Goal: Task Accomplishment & Management: Manage account settings

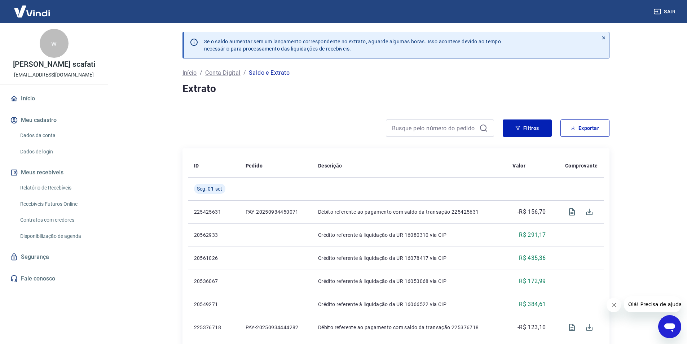
click at [30, 138] on link "Dados da conta" at bounding box center [58, 135] width 82 height 15
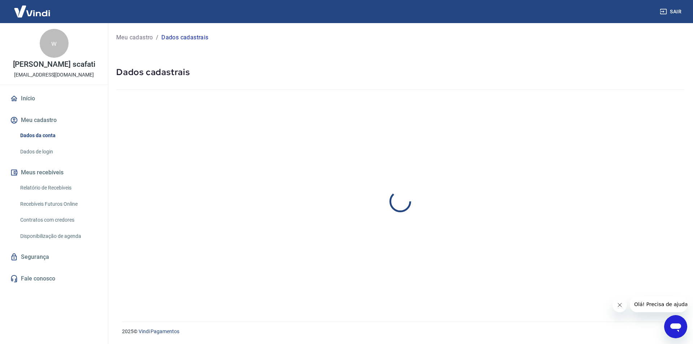
select select "SP"
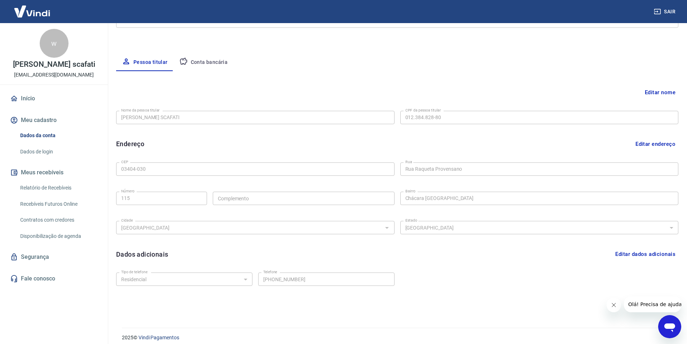
scroll to position [118, 0]
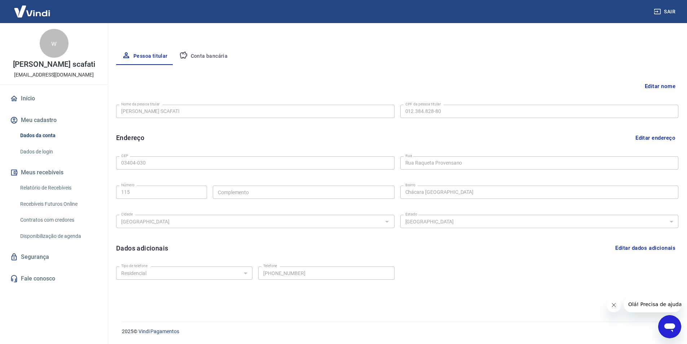
click at [42, 189] on link "Relatório de Recebíveis" at bounding box center [58, 187] width 82 height 15
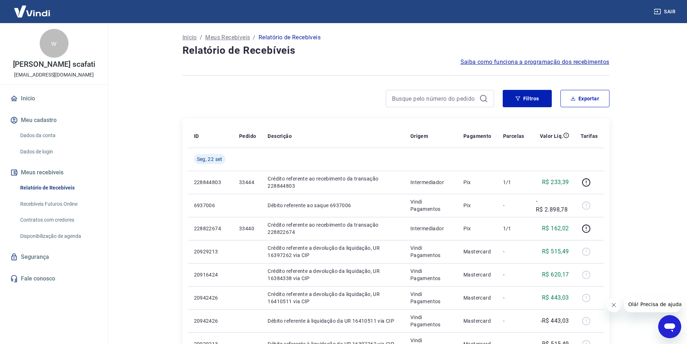
click at [43, 135] on link "Dados da conta" at bounding box center [58, 135] width 82 height 15
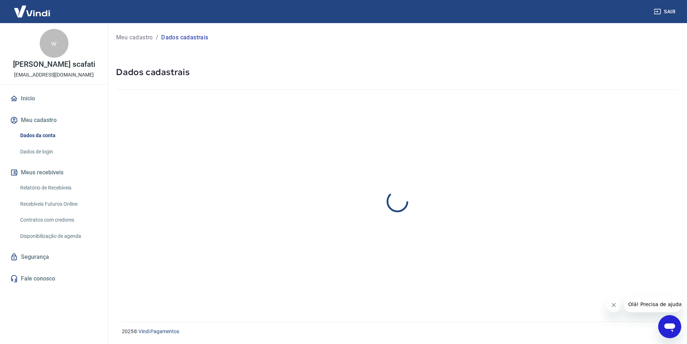
select select "SP"
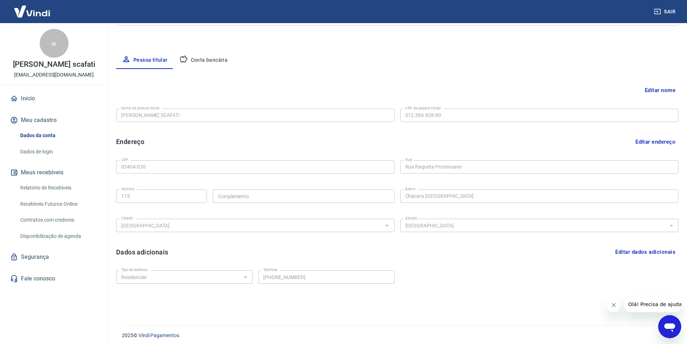
scroll to position [118, 0]
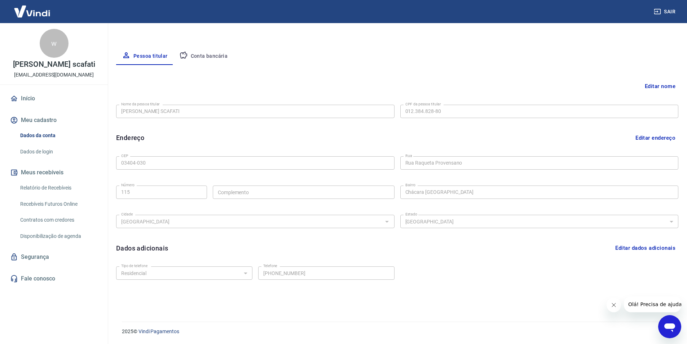
click at [61, 221] on link "Contratos com credores" at bounding box center [58, 220] width 82 height 15
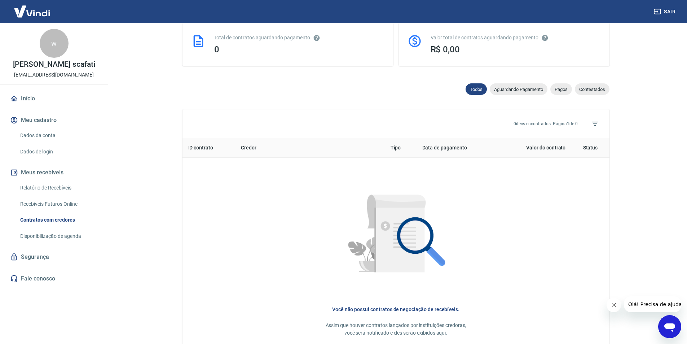
scroll to position [181, 0]
click at [44, 238] on link "Disponibilização de agenda" at bounding box center [58, 236] width 82 height 15
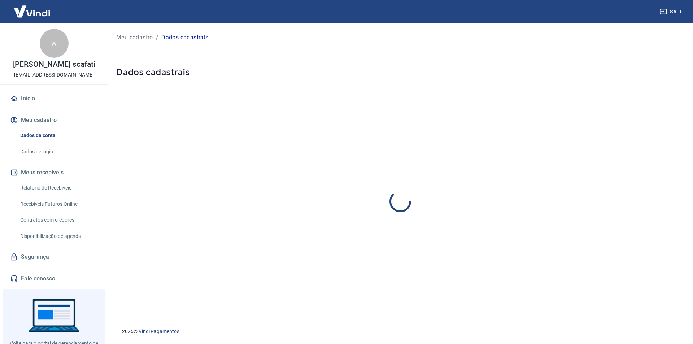
select select "SP"
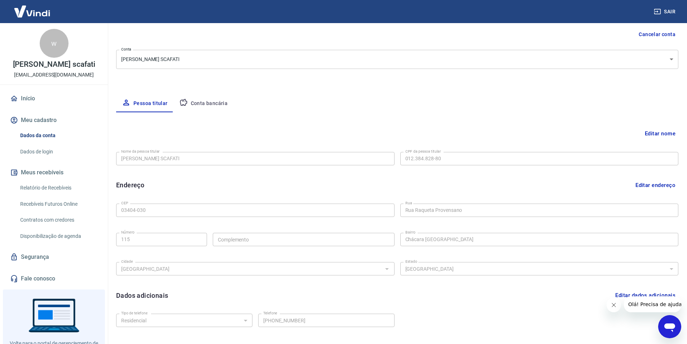
scroll to position [72, 0]
click at [211, 107] on button "Conta bancária" at bounding box center [204, 101] width 60 height 17
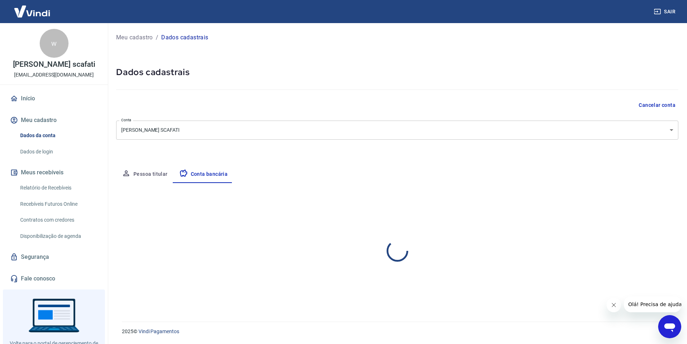
scroll to position [0, 0]
select select "1"
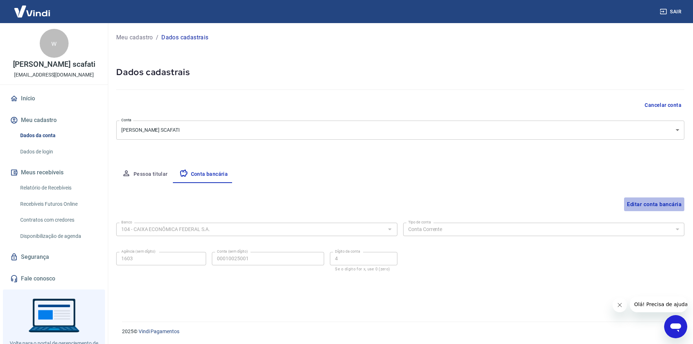
click at [652, 206] on button "Editar conta bancária" at bounding box center [654, 204] width 60 height 14
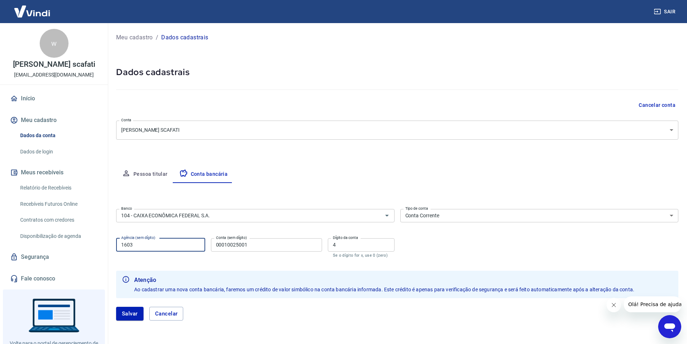
click at [157, 244] on input "1603" at bounding box center [160, 244] width 89 height 13
click at [249, 248] on input "00010025001" at bounding box center [266, 244] width 111 height 13
drag, startPoint x: 215, startPoint y: 244, endPoint x: 253, endPoint y: 245, distance: 37.5
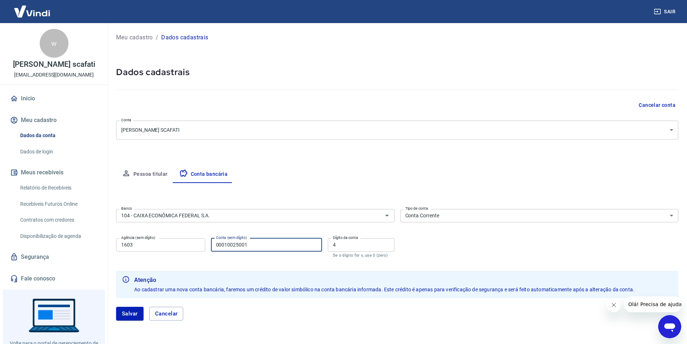
click at [253, 245] on input "00010025001" at bounding box center [266, 244] width 111 height 13
click at [252, 245] on input "00010025001" at bounding box center [266, 244] width 111 height 13
drag, startPoint x: 225, startPoint y: 245, endPoint x: 262, endPoint y: 244, distance: 37.2
click at [262, 244] on input "00010025001" at bounding box center [266, 244] width 111 height 13
type input "000583912178"
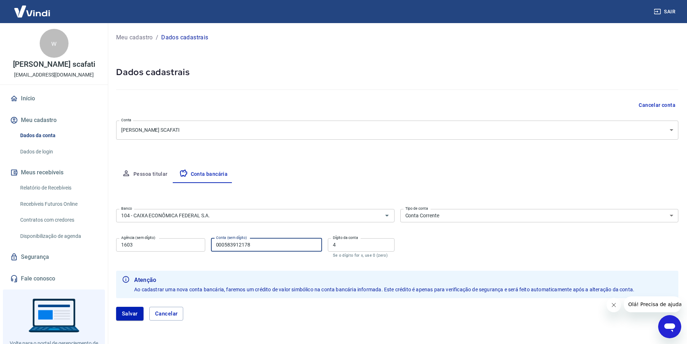
click at [343, 241] on div "Dígito da conta 4 Dígito da conta Se o dígito for x, use 0 (zero)" at bounding box center [361, 247] width 67 height 19
drag, startPoint x: 345, startPoint y: 245, endPoint x: 326, endPoint y: 244, distance: 18.5
click at [326, 244] on div "Agência (sem dígito) 1603 Agência (sem dígito) Conta (sem dígito) 000583912178 …" at bounding box center [255, 247] width 279 height 24
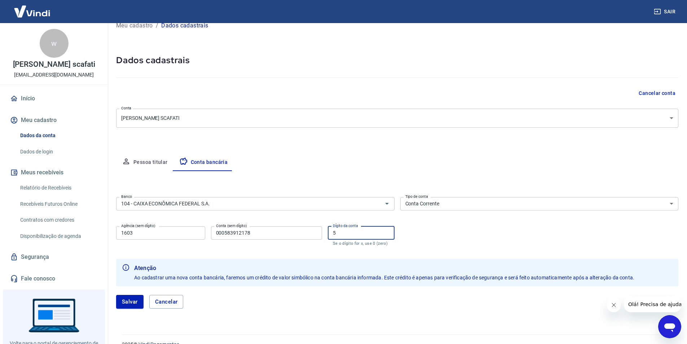
scroll to position [25, 0]
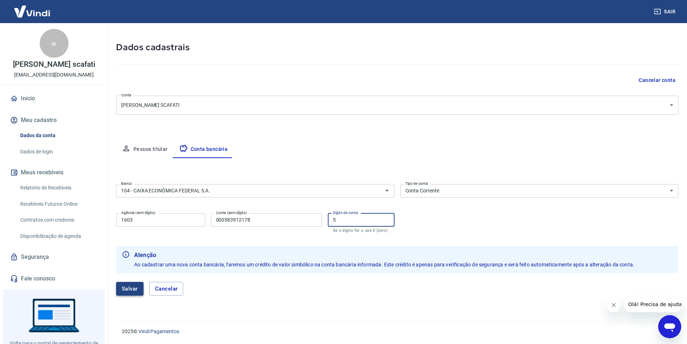
type input "5"
click at [130, 289] on button "Salvar" at bounding box center [129, 289] width 27 height 14
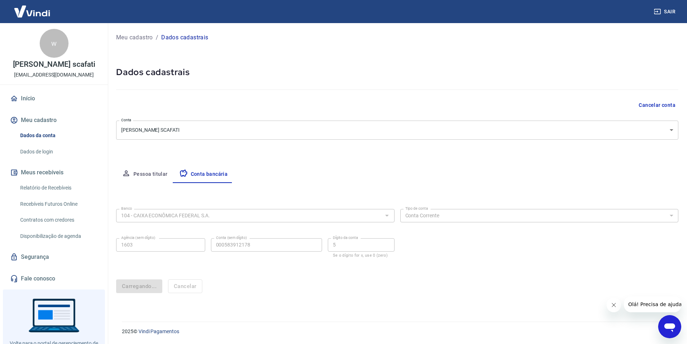
scroll to position [0, 0]
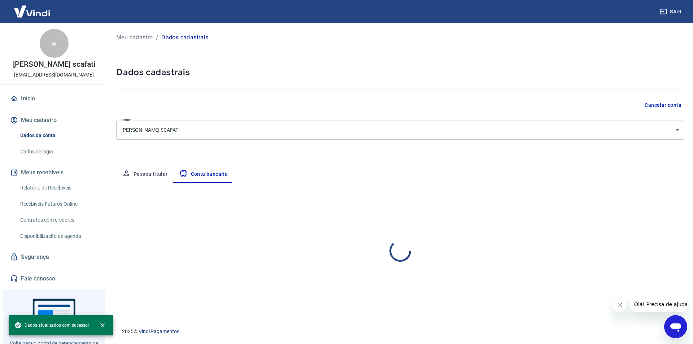
select select "1"
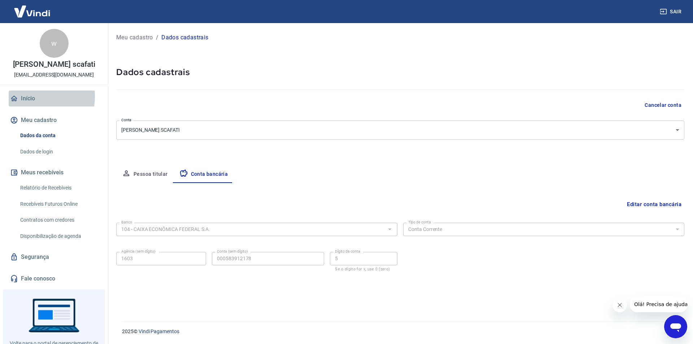
click at [26, 96] on link "Início" at bounding box center [54, 99] width 91 height 16
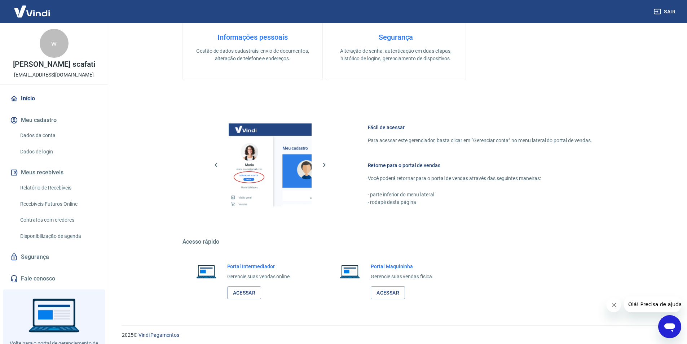
scroll to position [347, 0]
